Goal: Information Seeking & Learning: Compare options

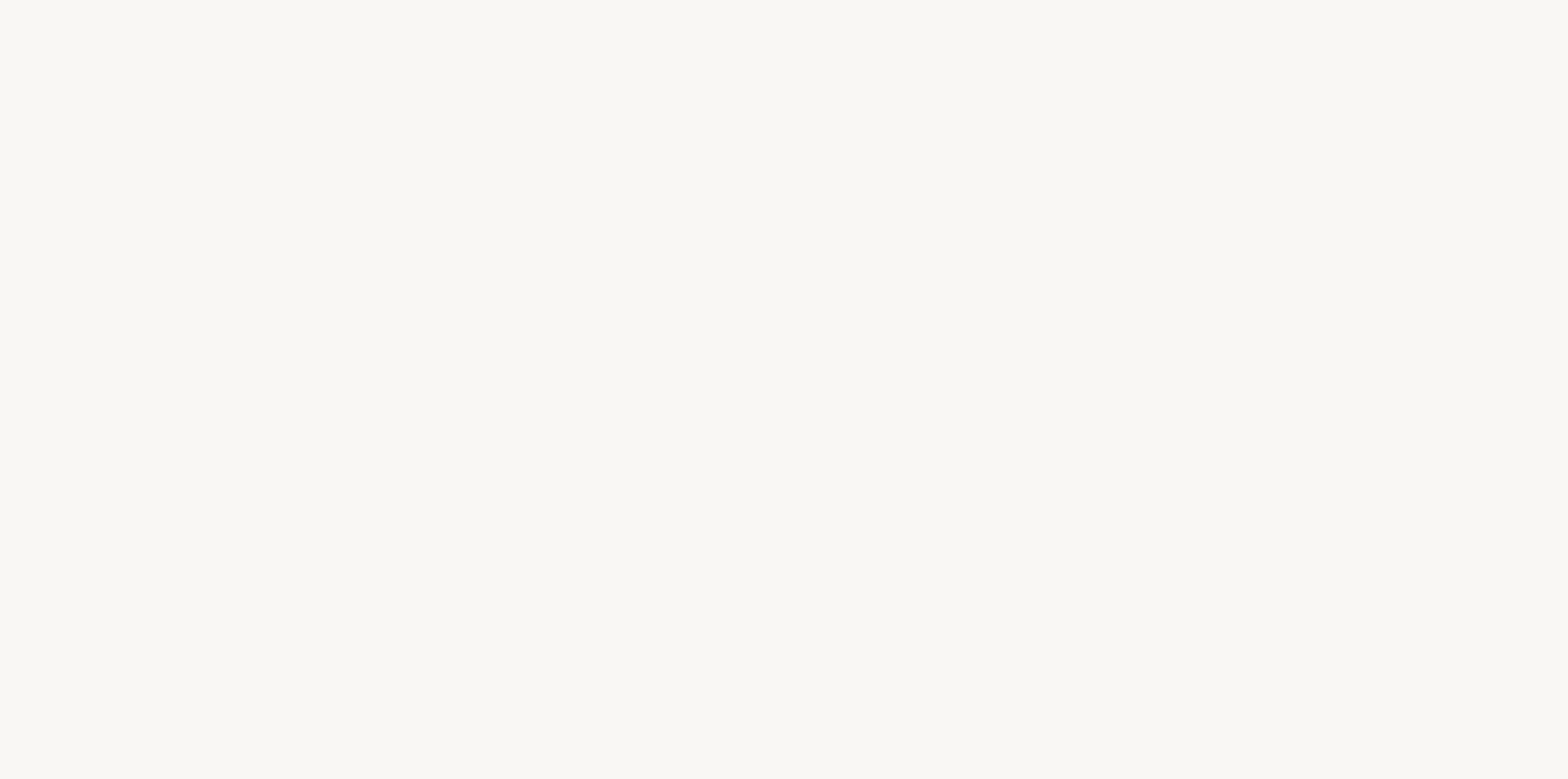
select select "PT"
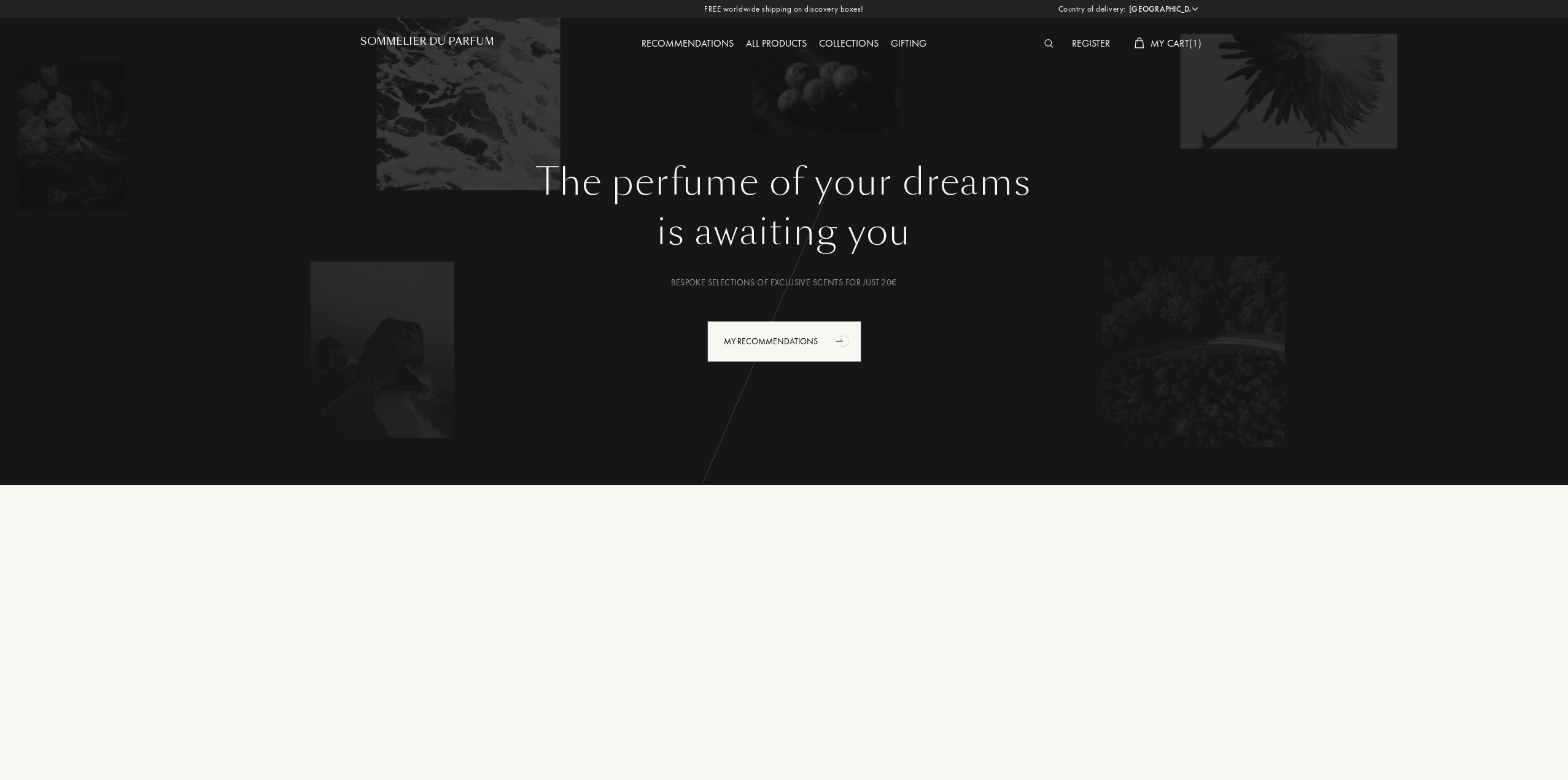
click at [1047, 45] on img at bounding box center [1048, 44] width 9 height 8
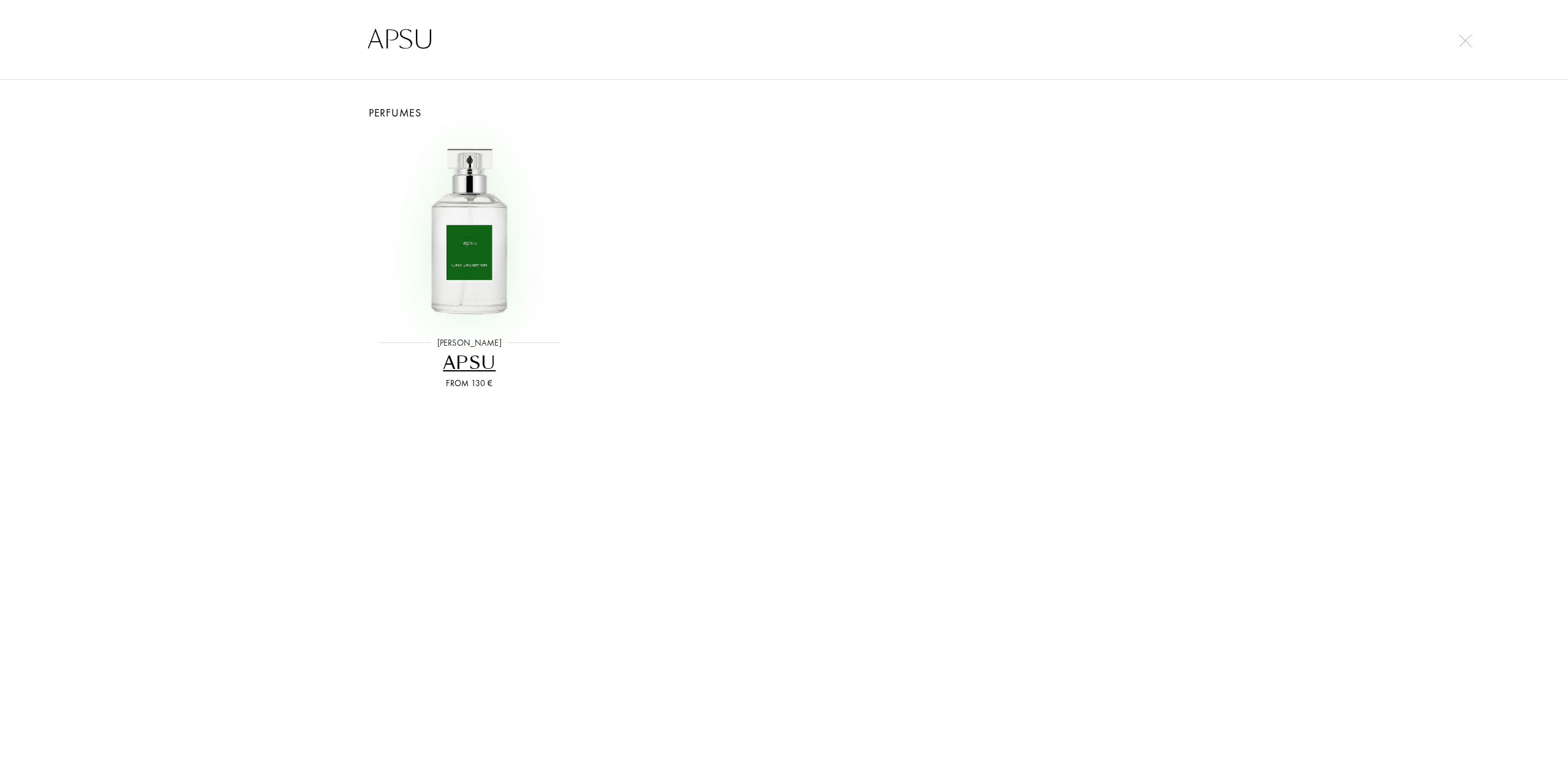
type input "APSU"
click at [472, 282] on img at bounding box center [469, 229] width 188 height 188
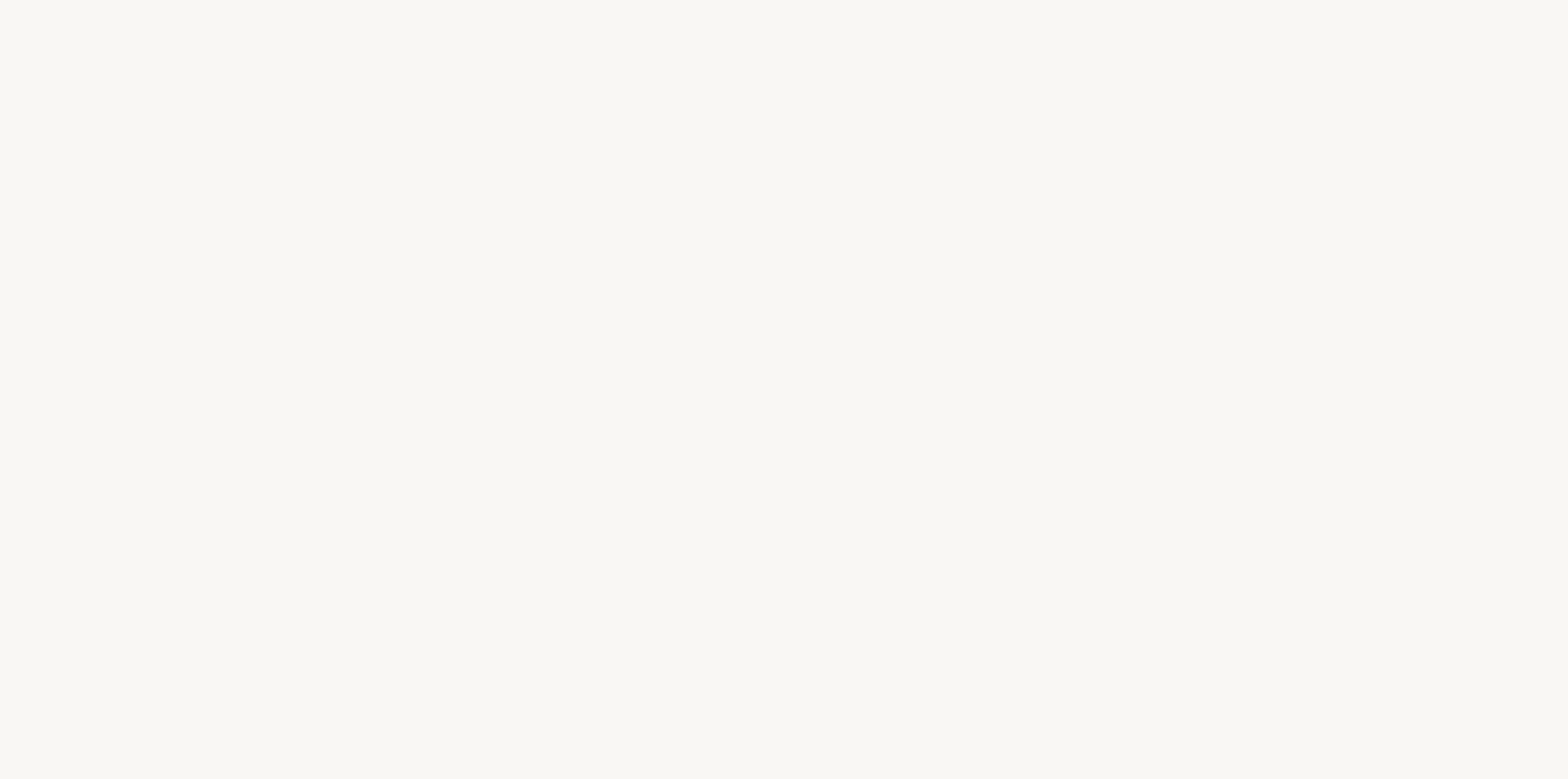
select select "PT"
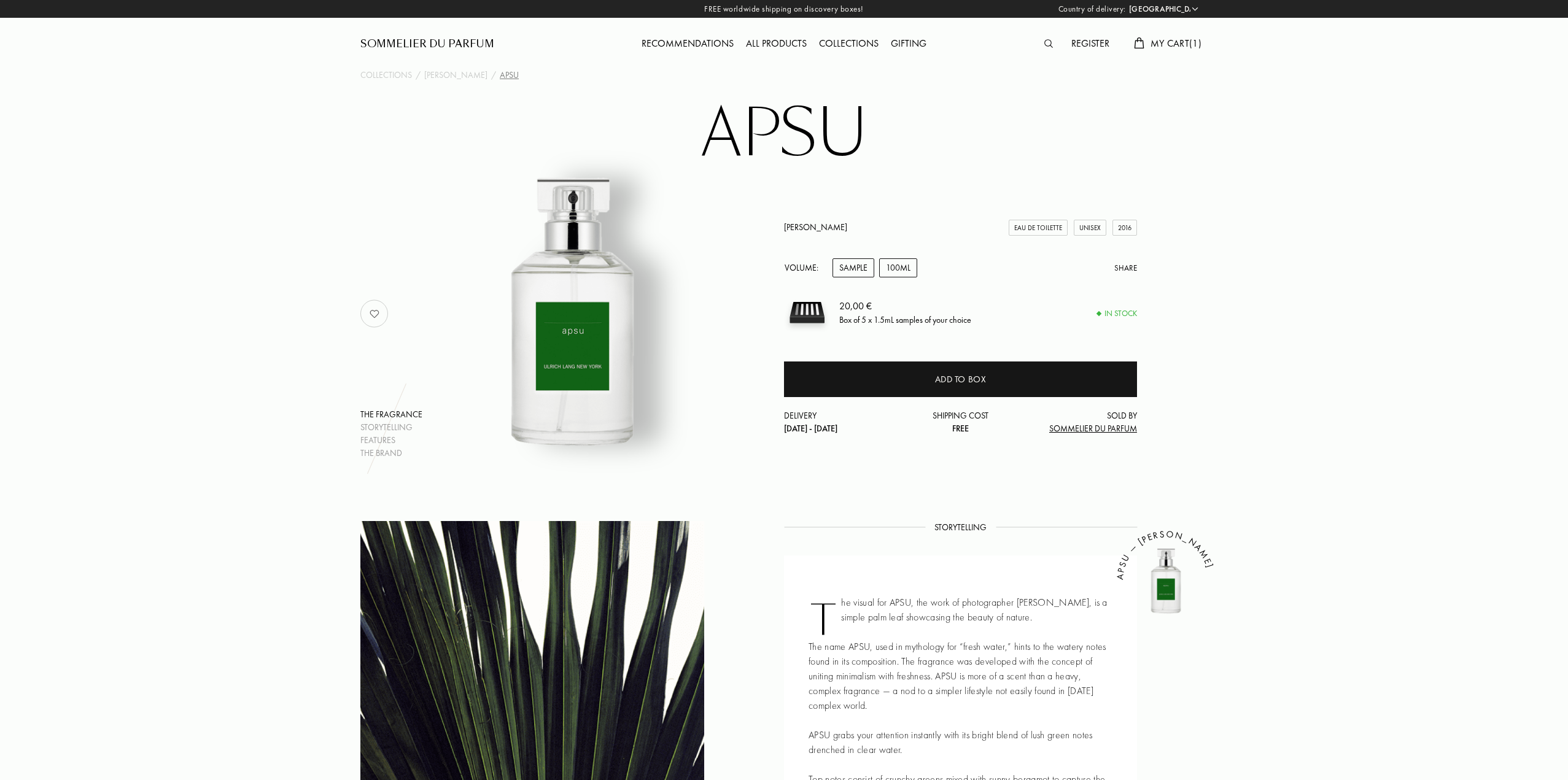
click at [888, 268] on div "100mL" at bounding box center [897, 268] width 38 height 19
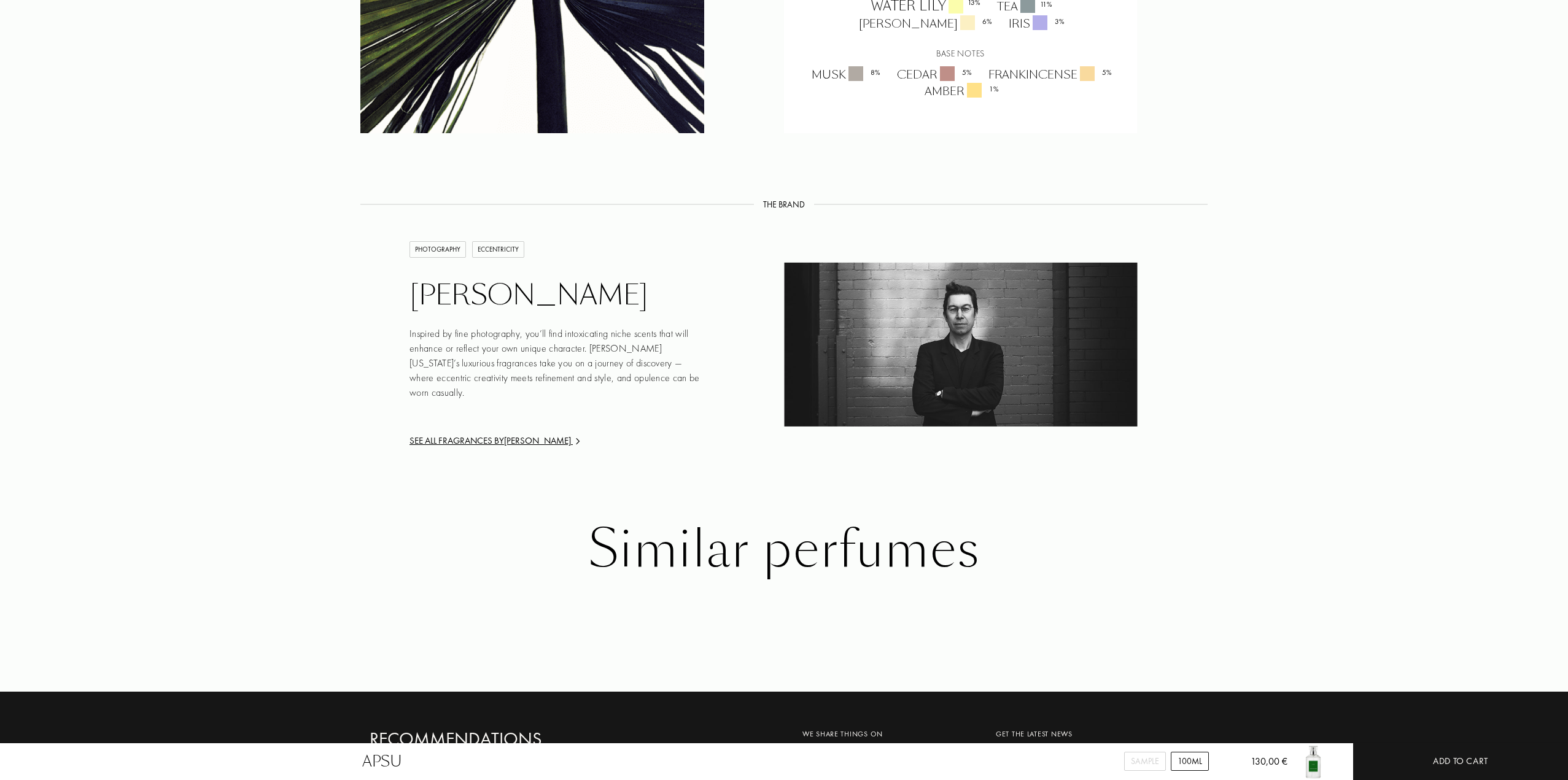
scroll to position [1350, 0]
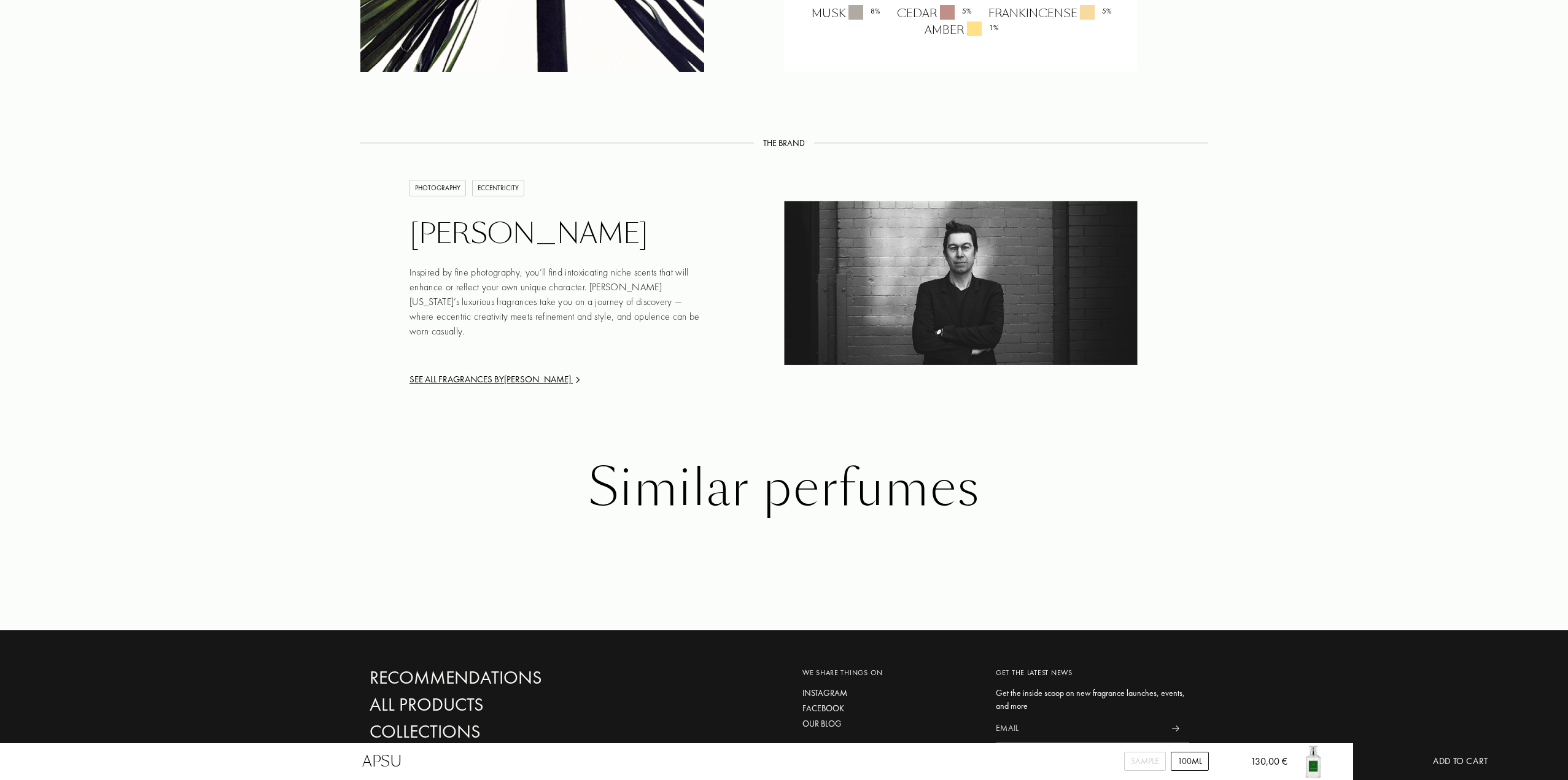
click at [968, 264] on img at bounding box center [960, 283] width 353 height 163
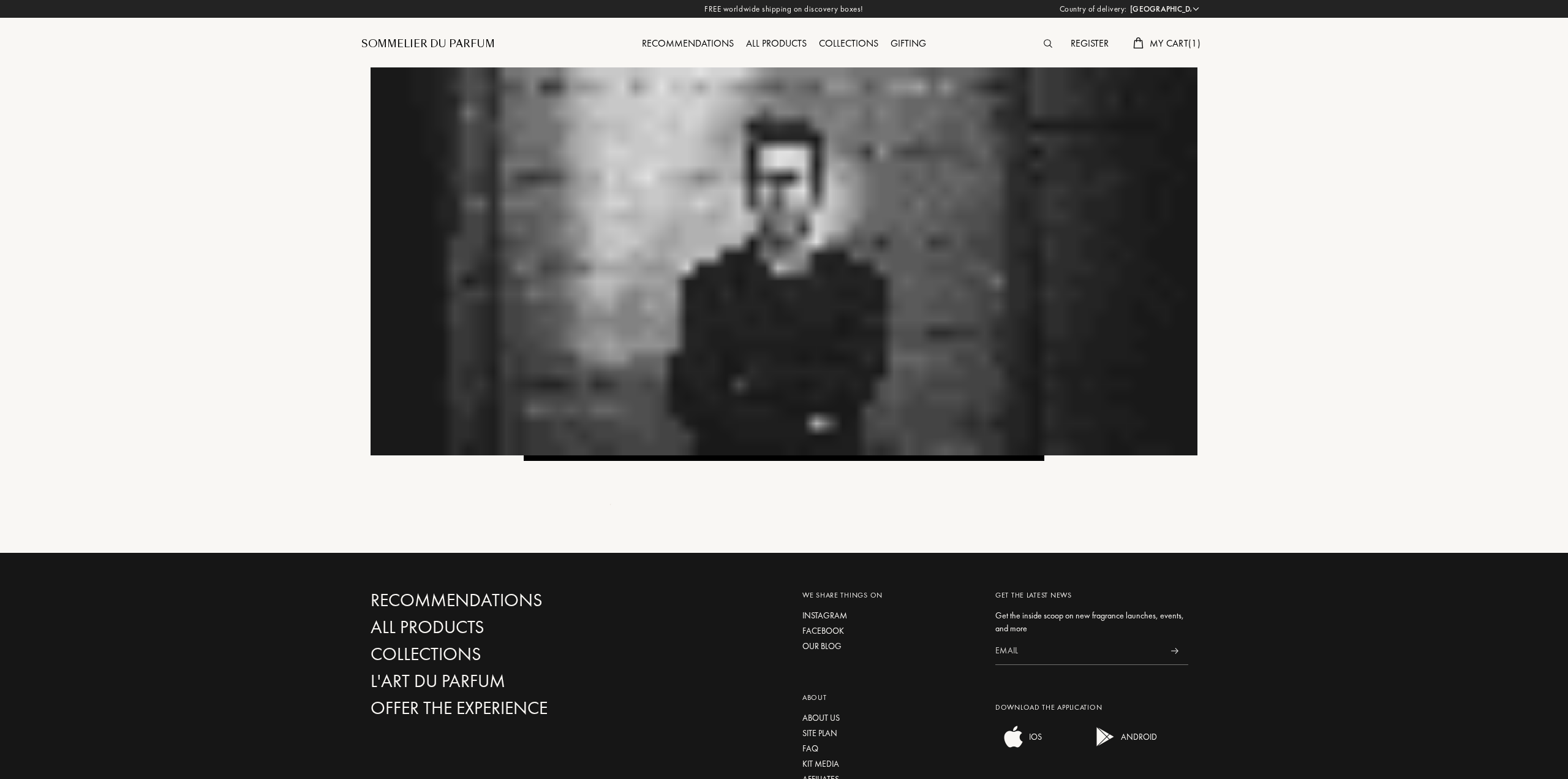
select select "PT"
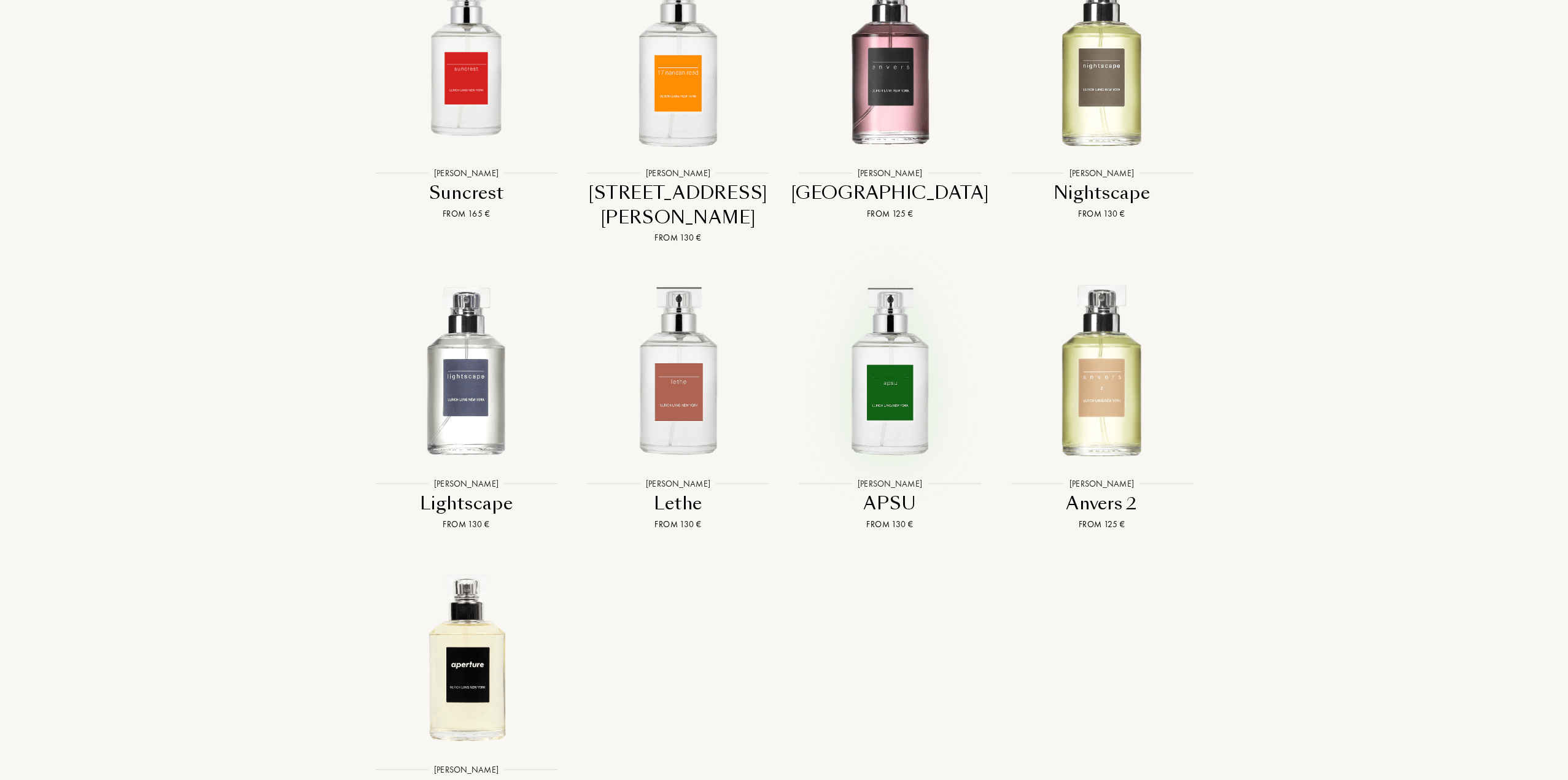
scroll to position [1104, 0]
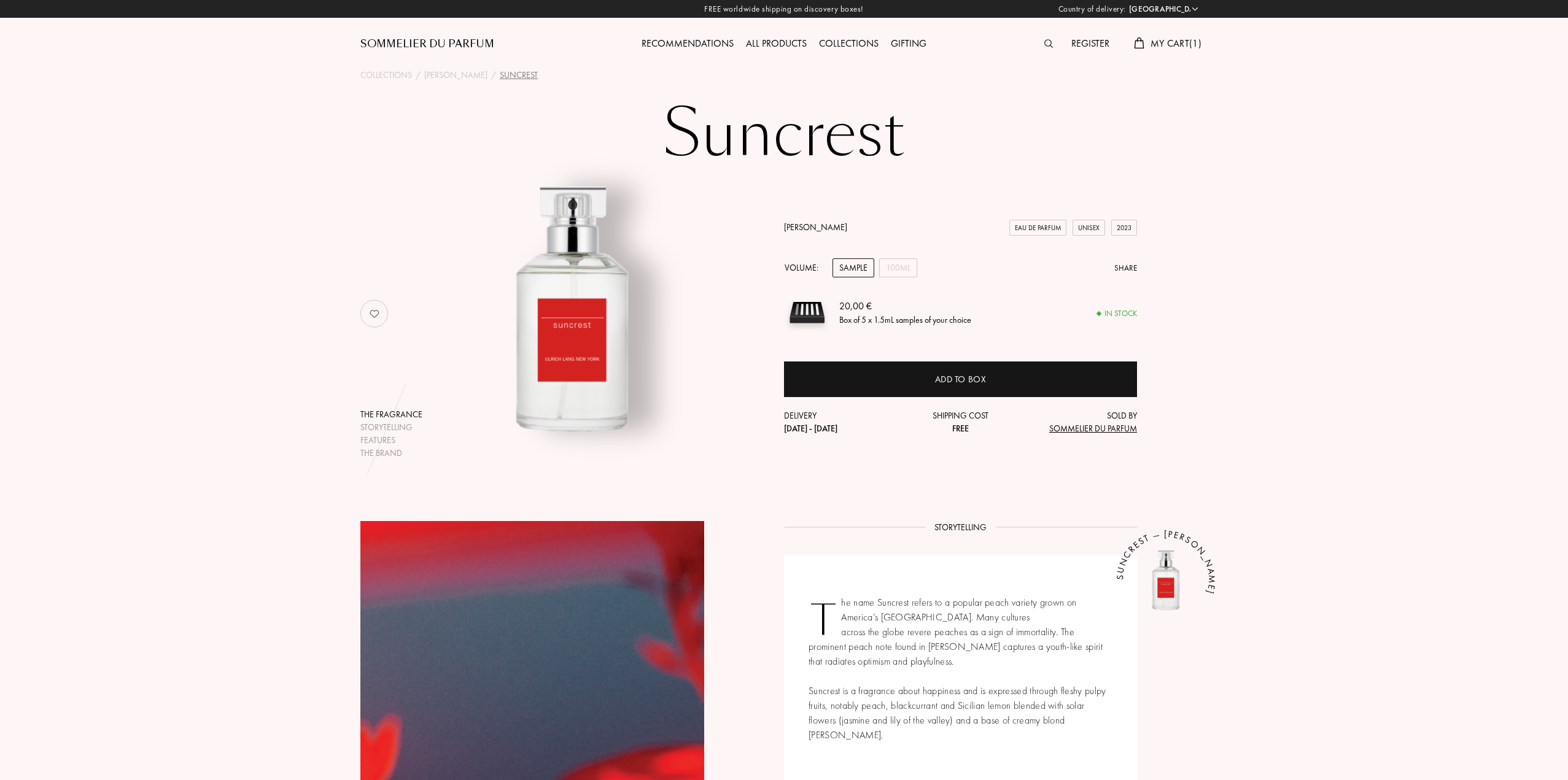
select select "PT"
click at [875, 128] on h1 "Suncrest" at bounding box center [784, 134] width 614 height 67
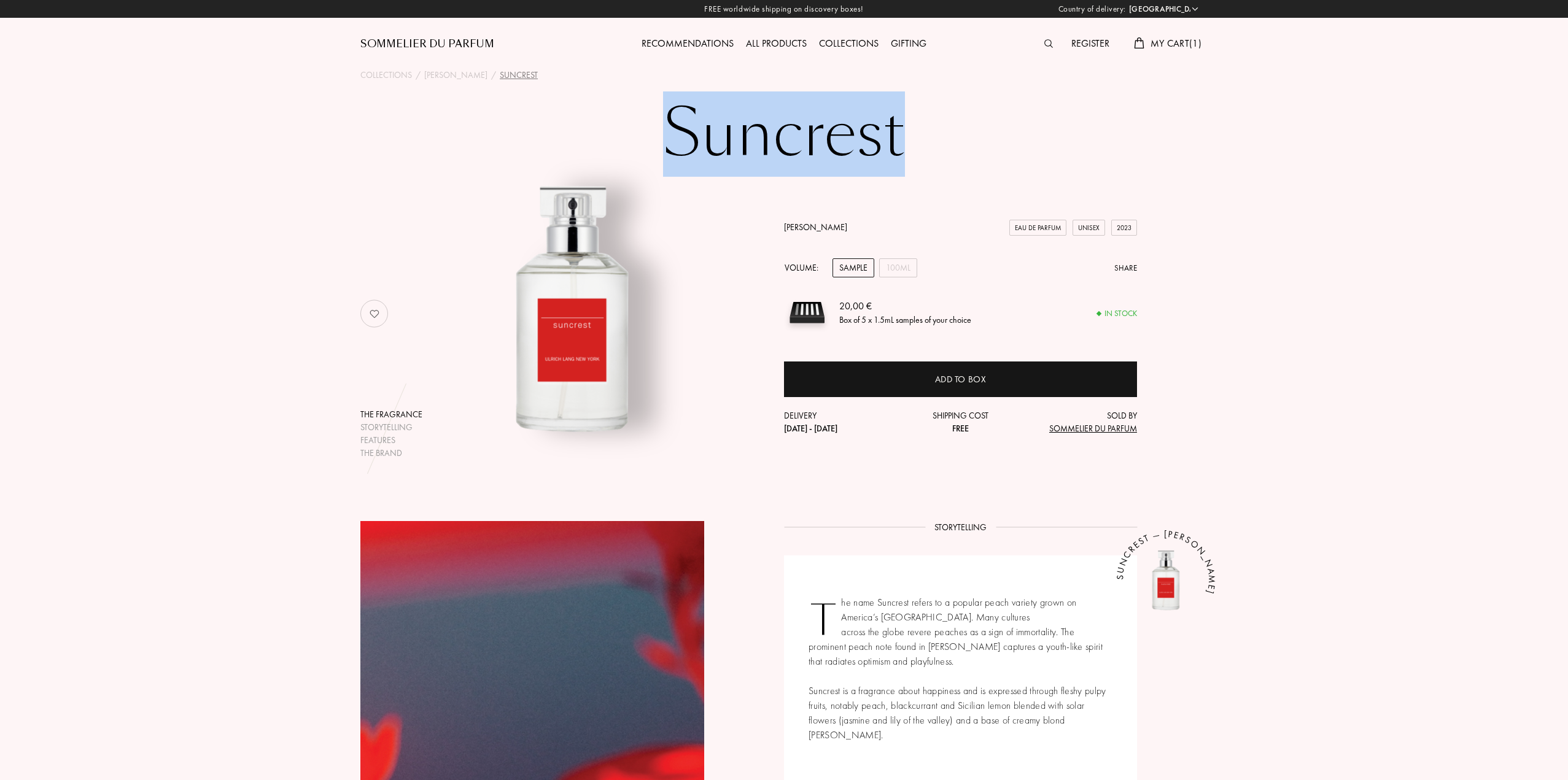
click at [875, 128] on h1 "Suncrest" at bounding box center [784, 134] width 614 height 67
copy h1 "Suncrest"
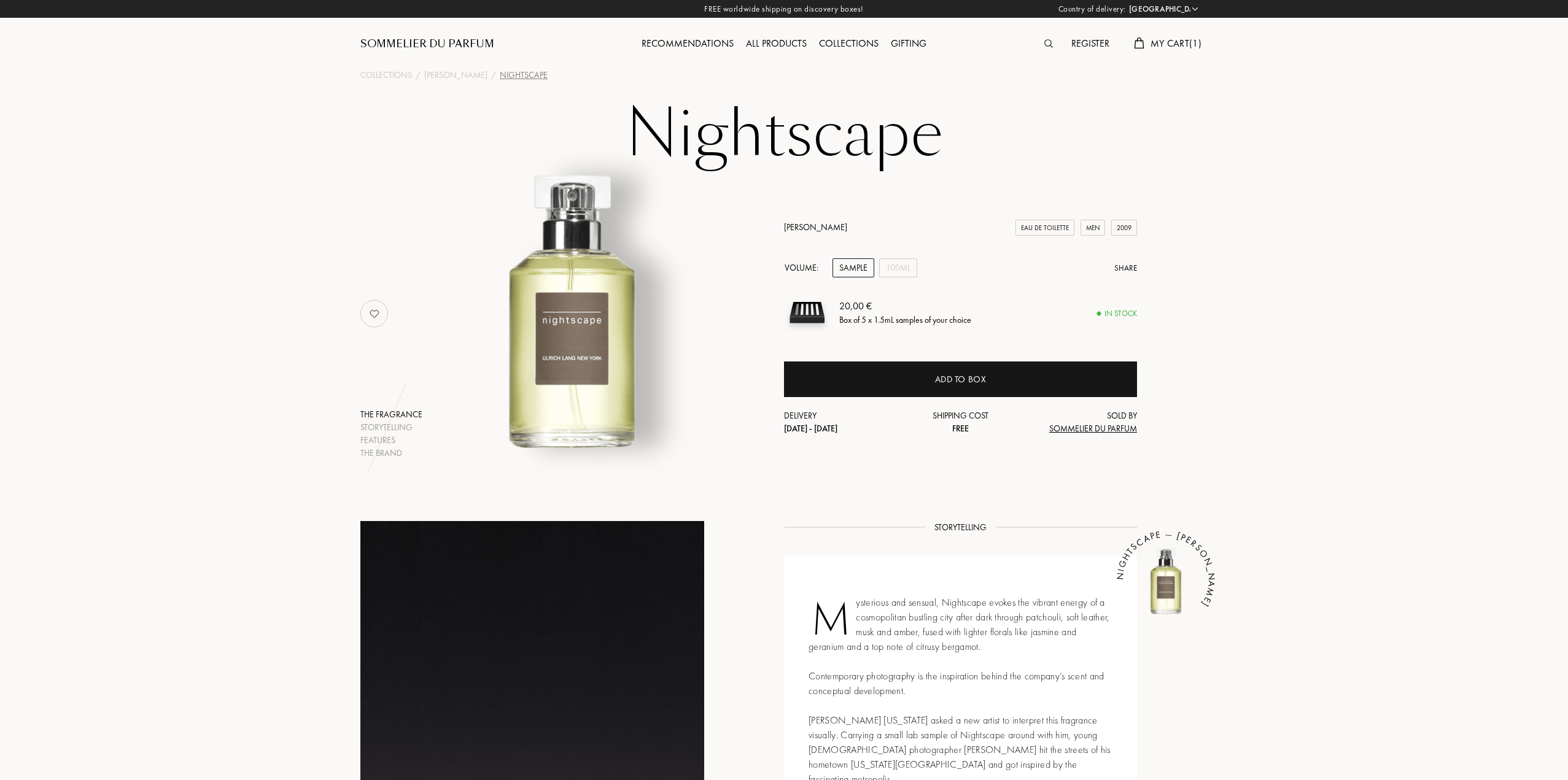
select select "PT"
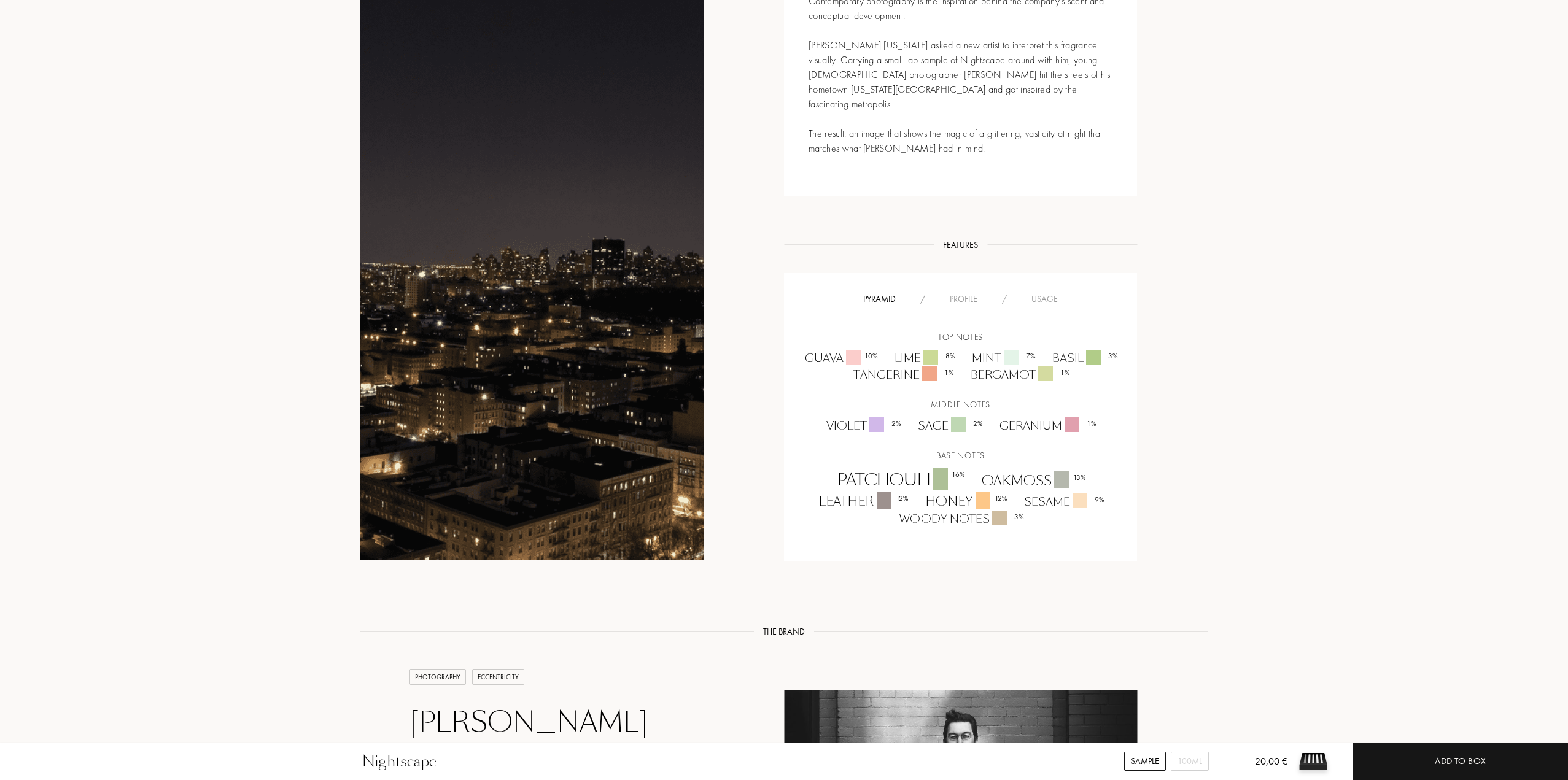
scroll to position [798, 0]
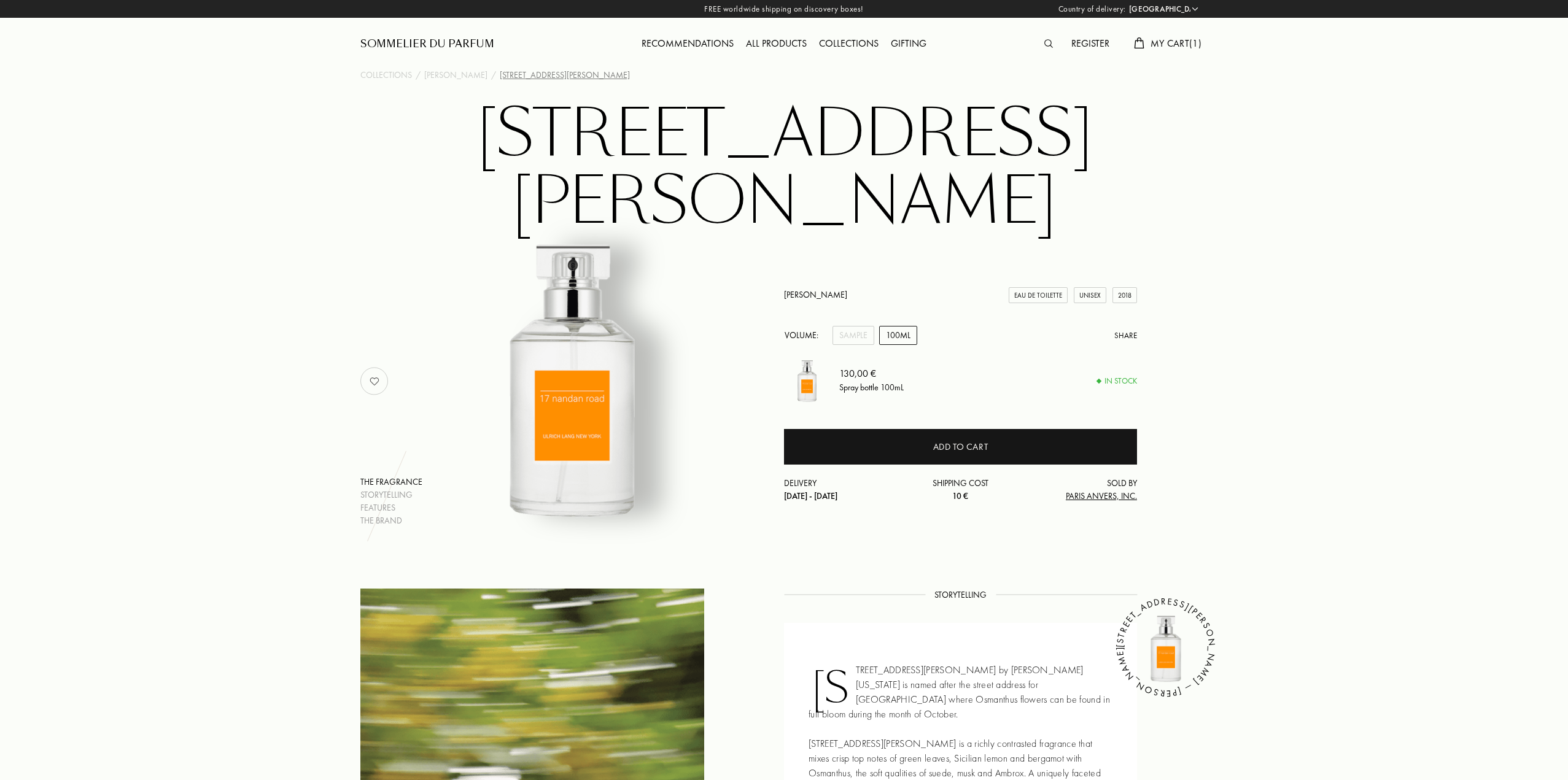
select select "PT"
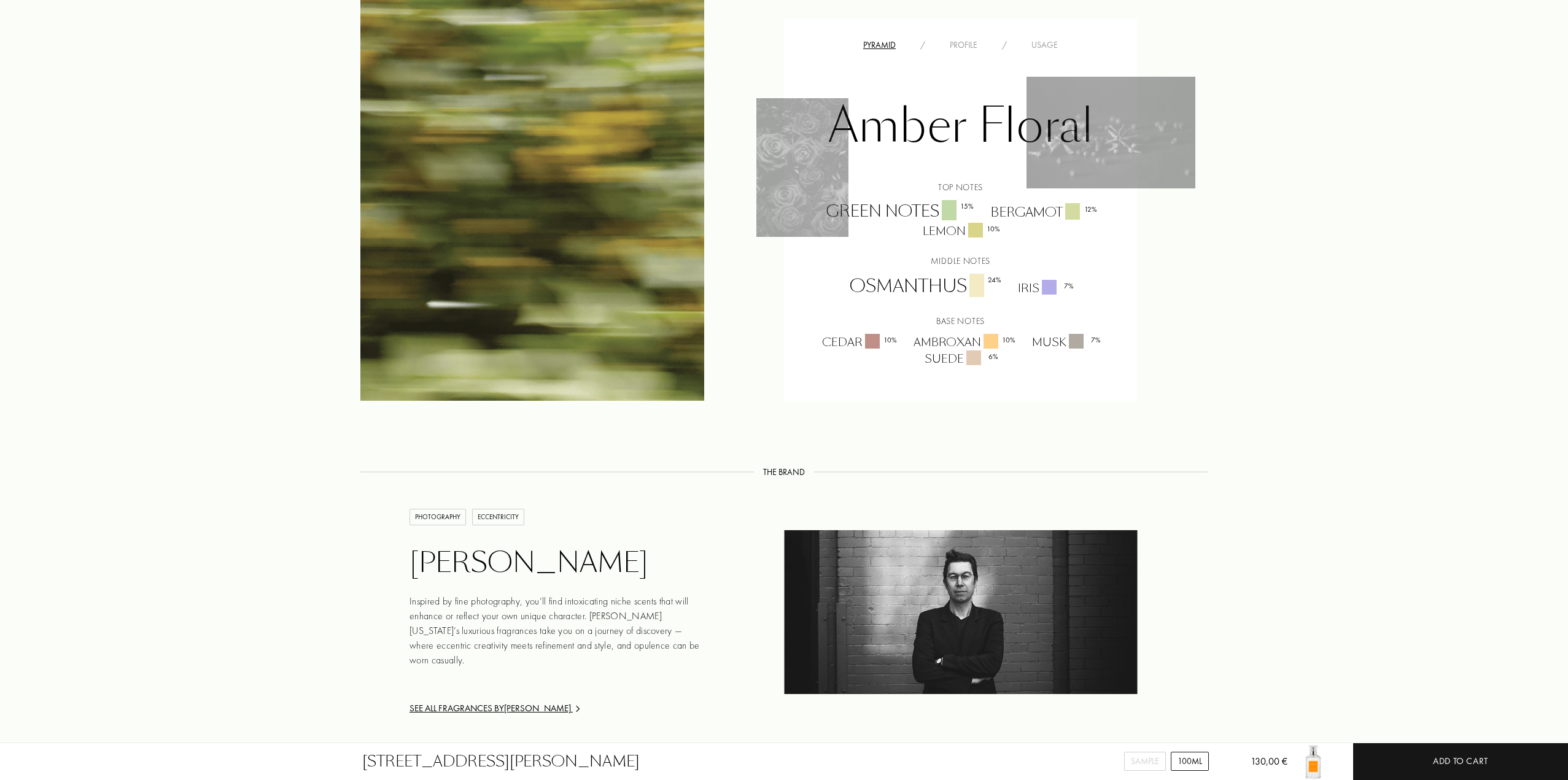
scroll to position [798, 0]
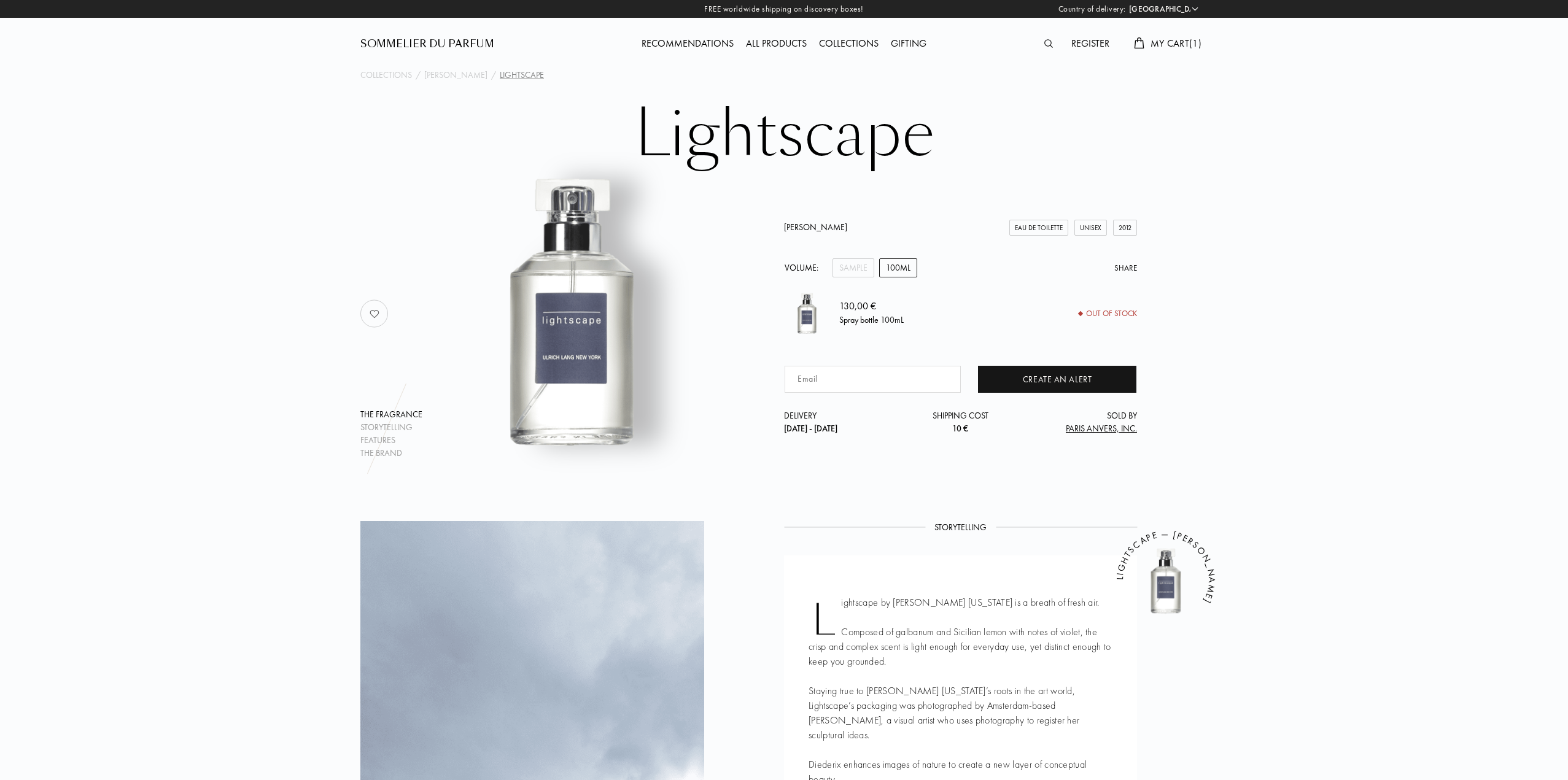
select select "PT"
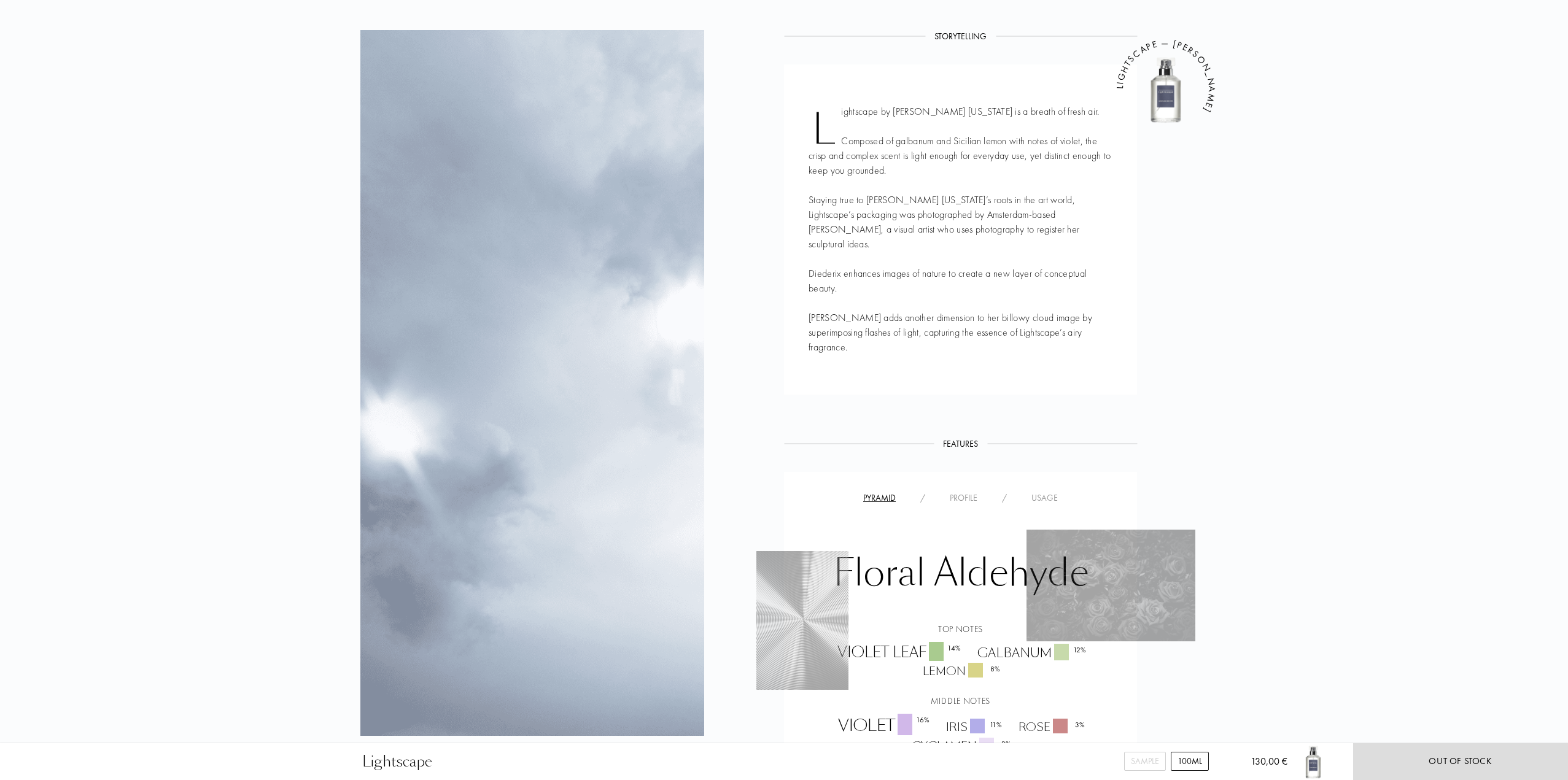
scroll to position [736, 0]
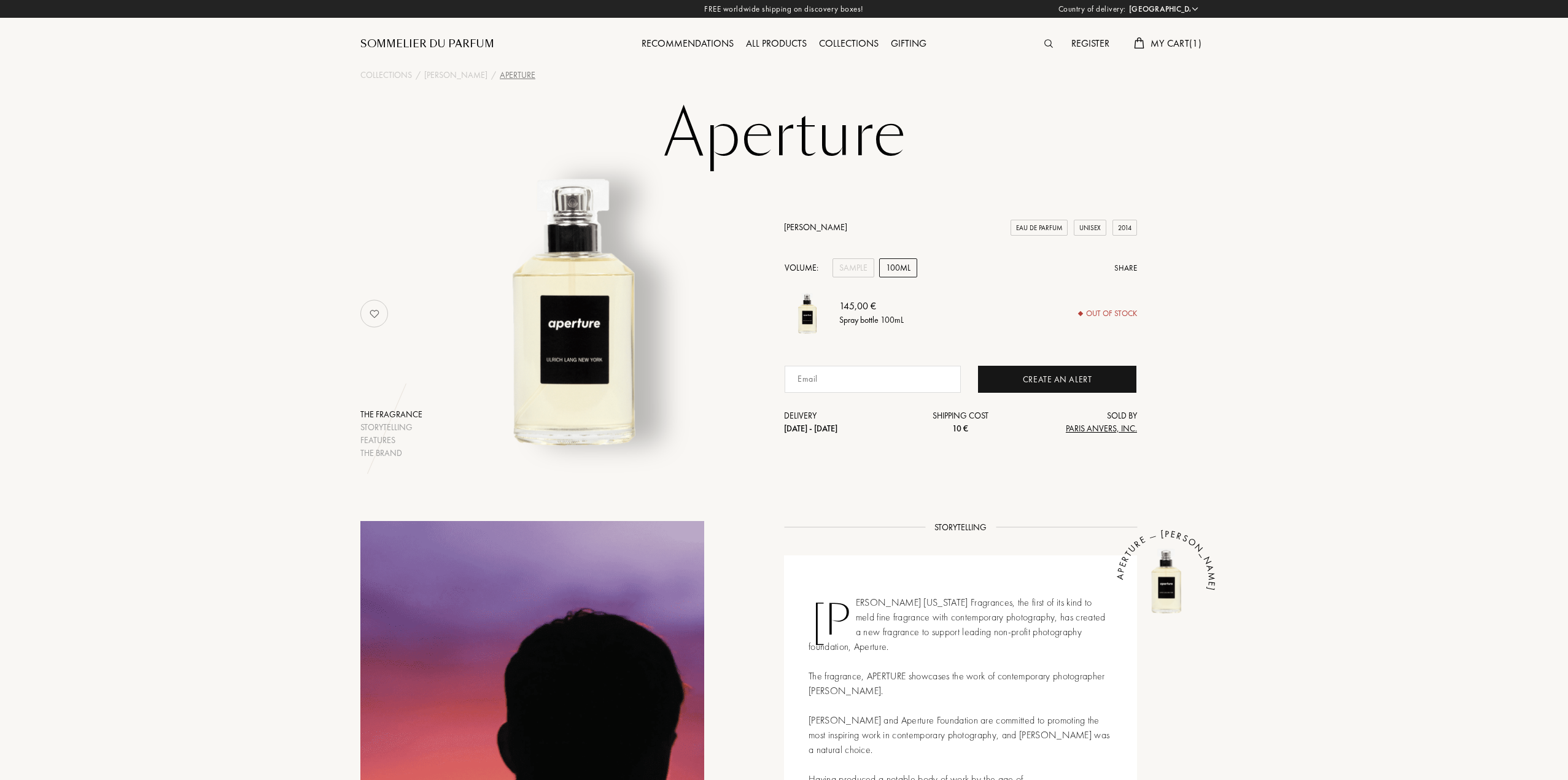
select select "PT"
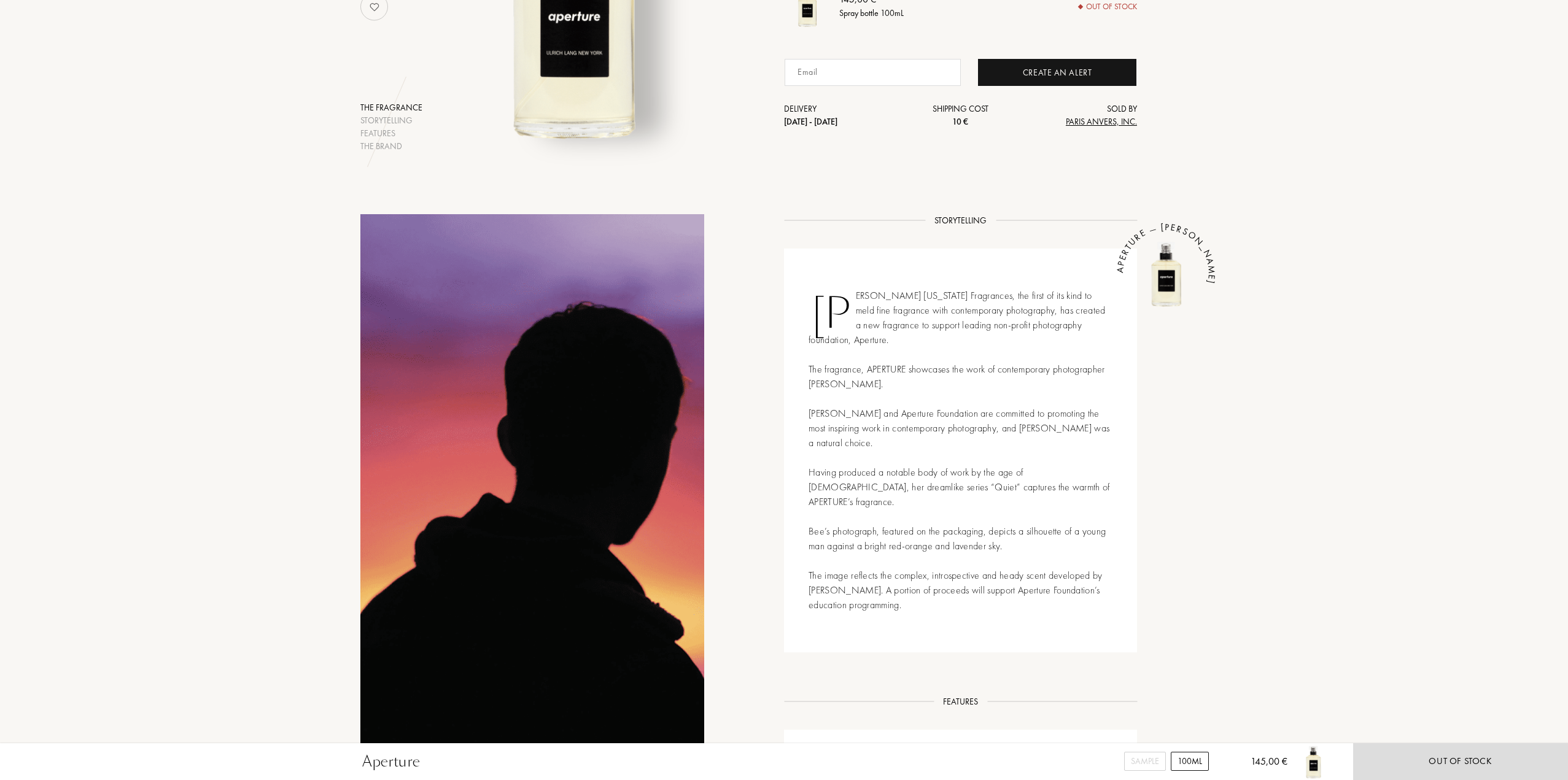
scroll to position [368, 0]
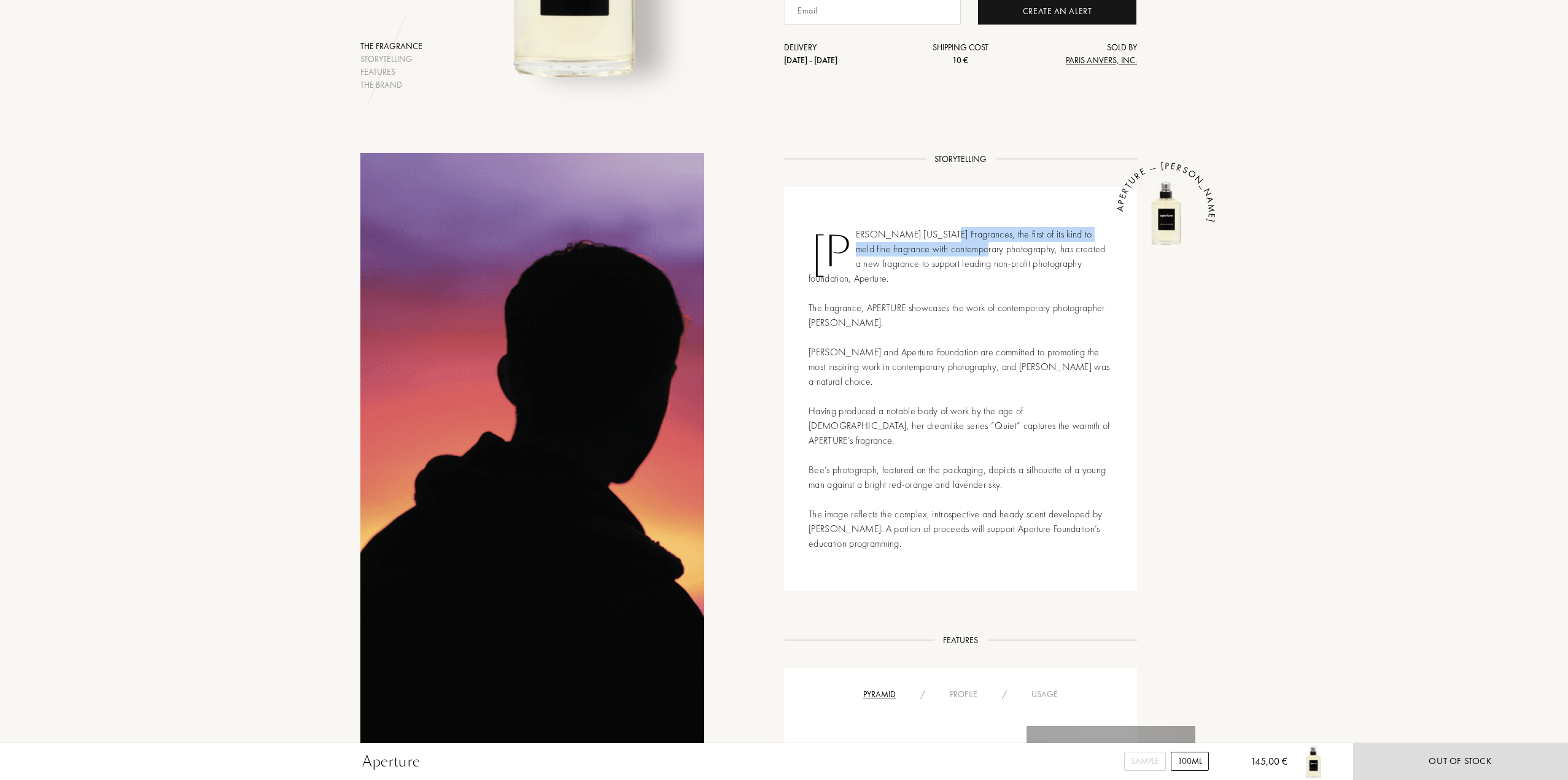
drag, startPoint x: 961, startPoint y: 245, endPoint x: 1010, endPoint y: 275, distance: 57.5
click at [974, 252] on div "[PERSON_NAME] [US_STATE] Fragrances, the first of its kind to meld fine fragran…" at bounding box center [960, 388] width 353 height 403
click at [1035, 293] on div "[PERSON_NAME] [US_STATE] Fragrances, the first of its kind to meld fine fragran…" at bounding box center [960, 388] width 353 height 403
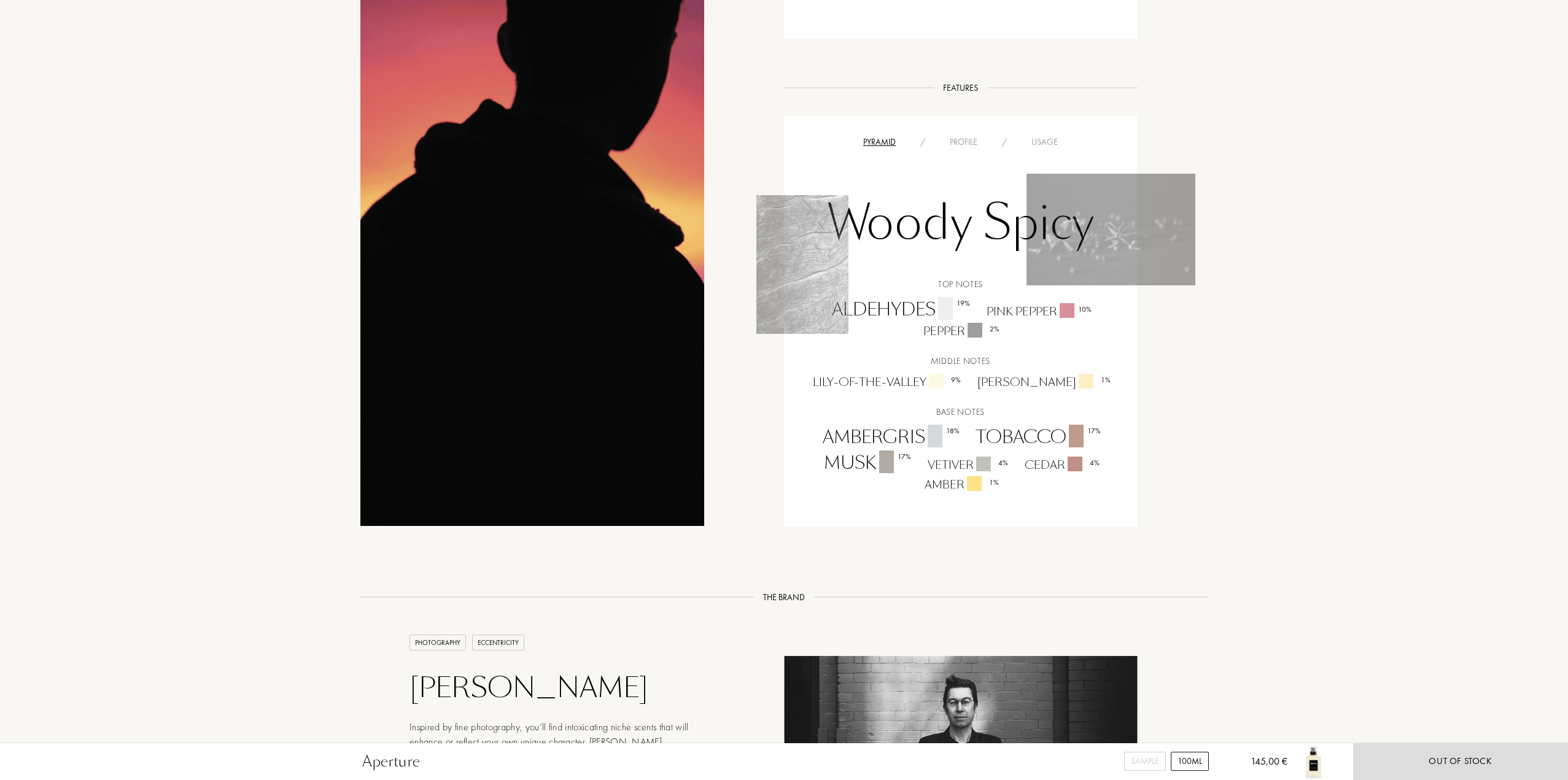
scroll to position [1350, 0]
